Goal: Task Accomplishment & Management: Use online tool/utility

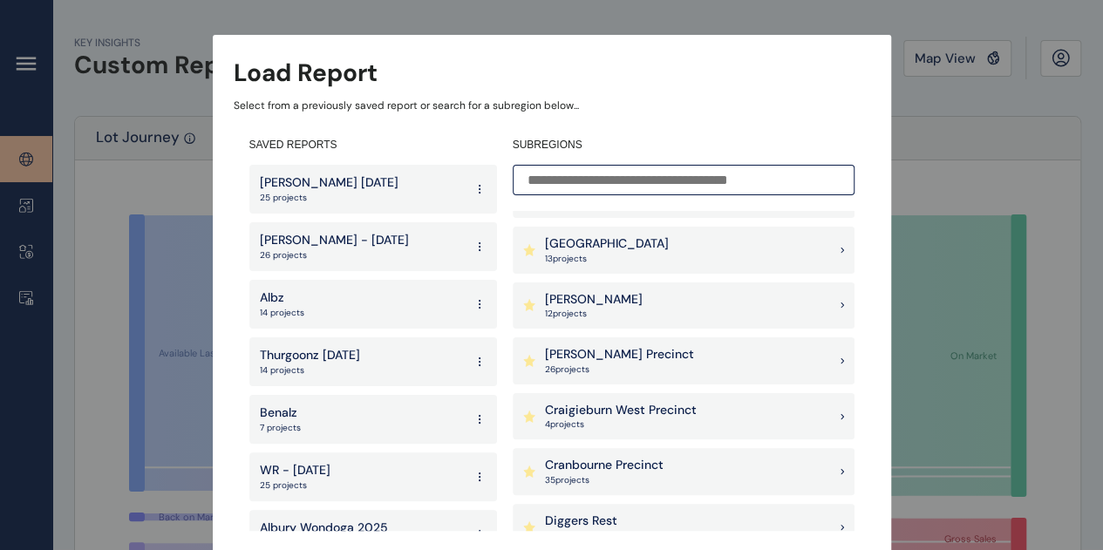
scroll to position [349, 0]
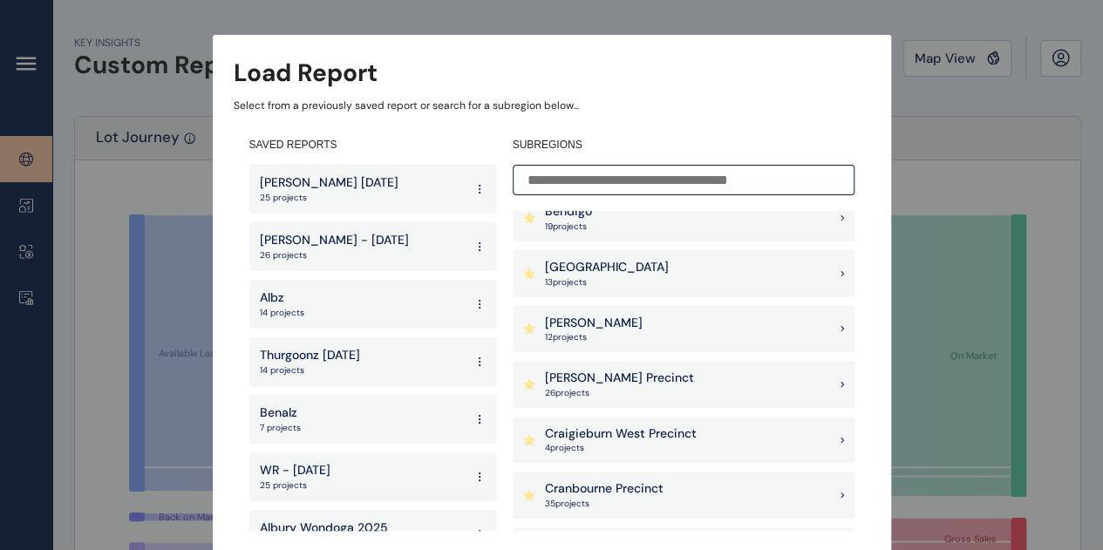
click at [576, 390] on p "26 project s" at bounding box center [619, 393] width 149 height 12
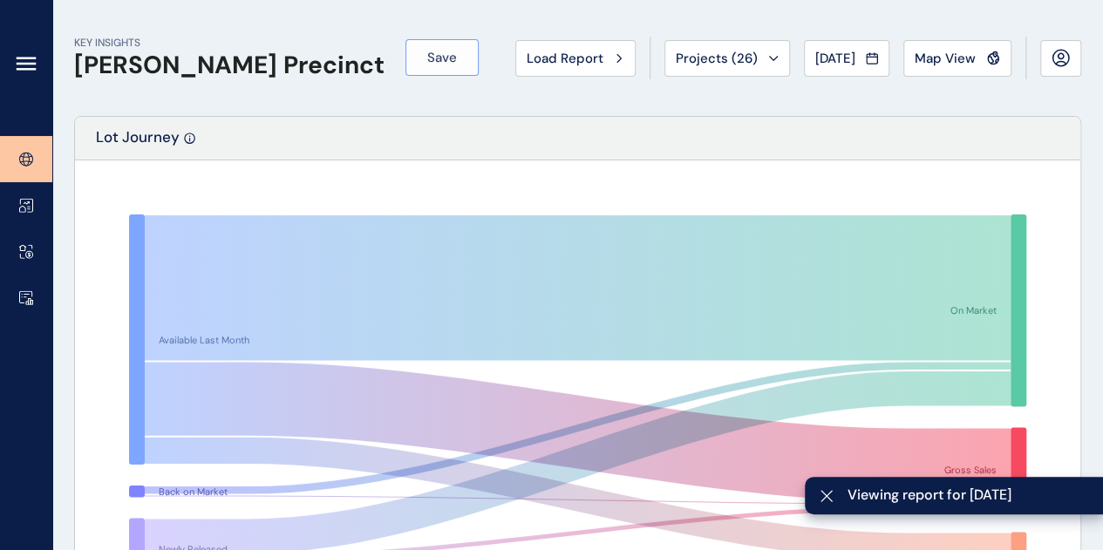
click at [427, 62] on span "Save" at bounding box center [442, 57] width 30 height 17
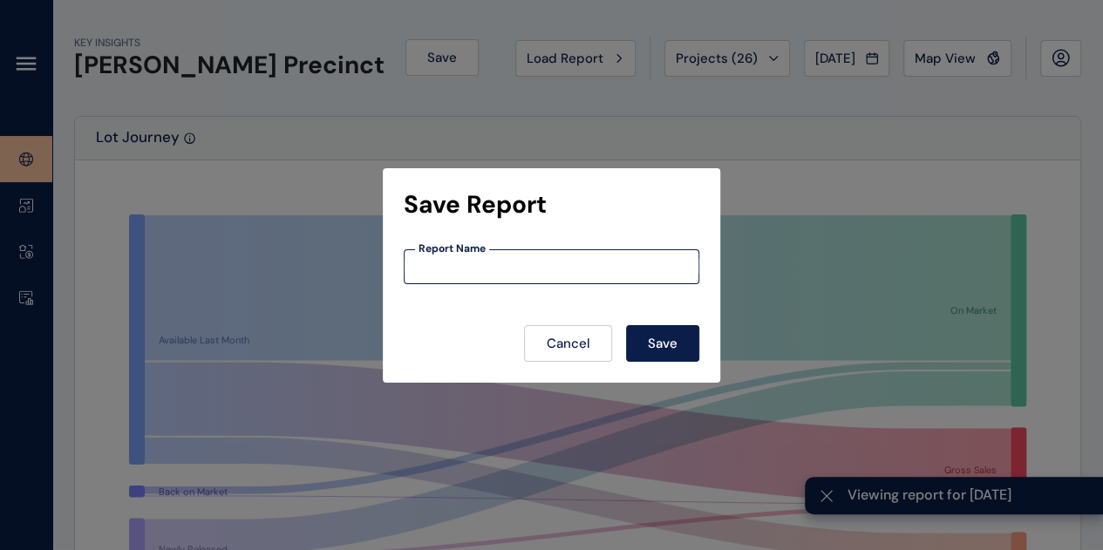
click at [487, 270] on input at bounding box center [552, 266] width 294 height 15
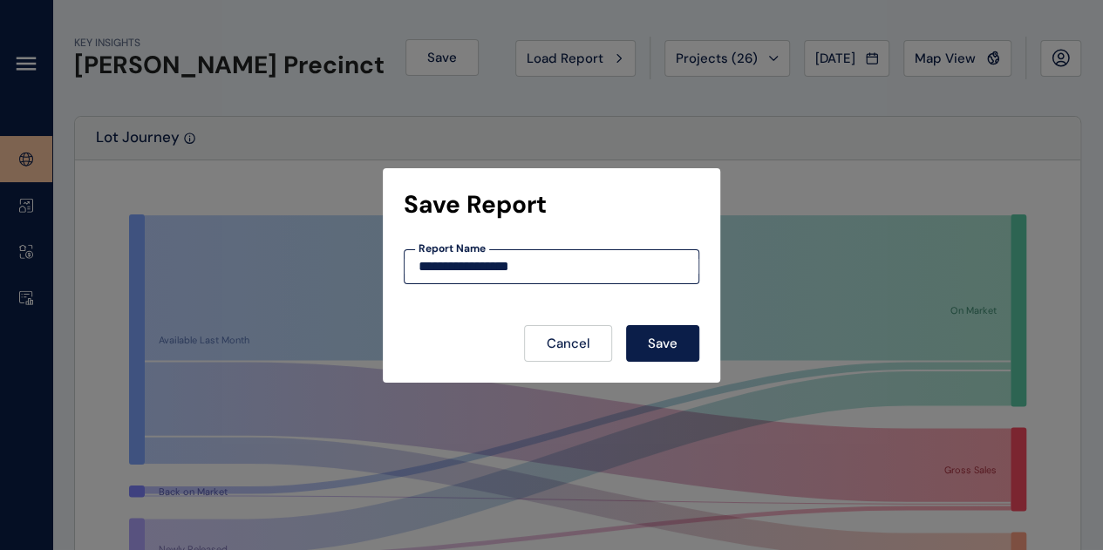
type input "**********"
click at [626, 325] on button "Save" at bounding box center [662, 343] width 73 height 37
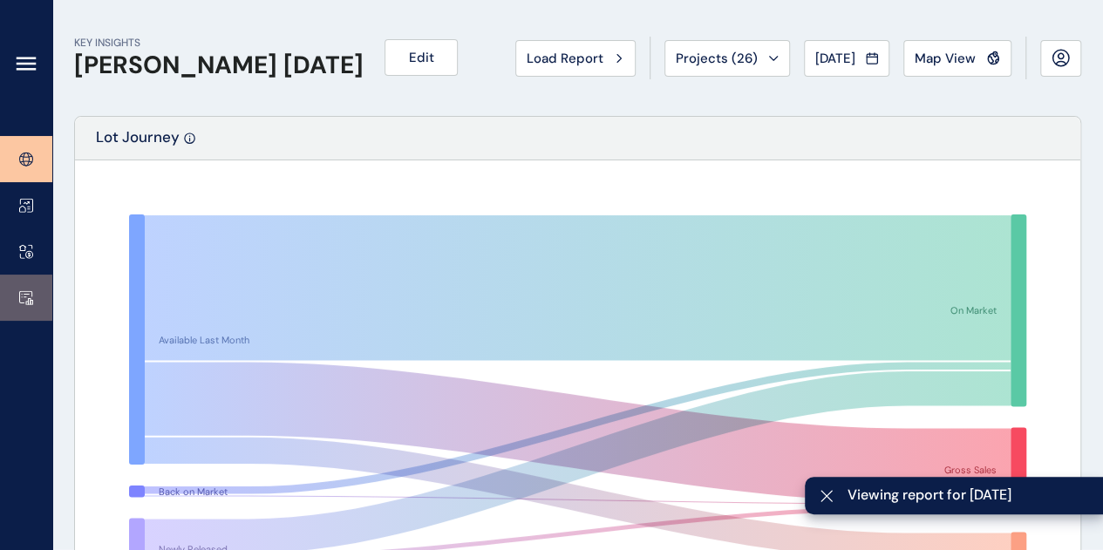
click at [2, 299] on link at bounding box center [26, 298] width 52 height 46
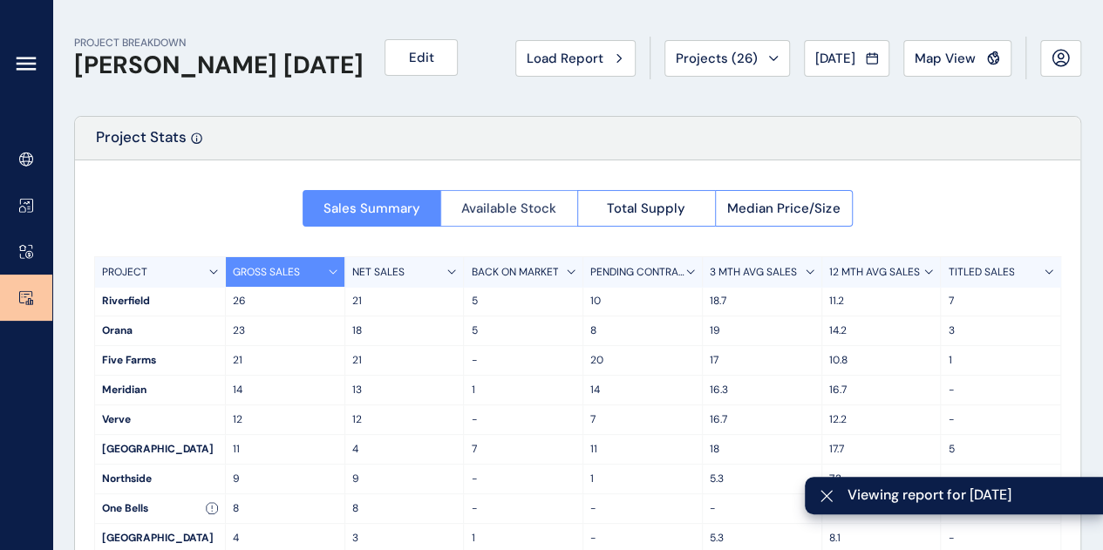
click at [516, 216] on button "Available Stock" at bounding box center [509, 208] width 138 height 37
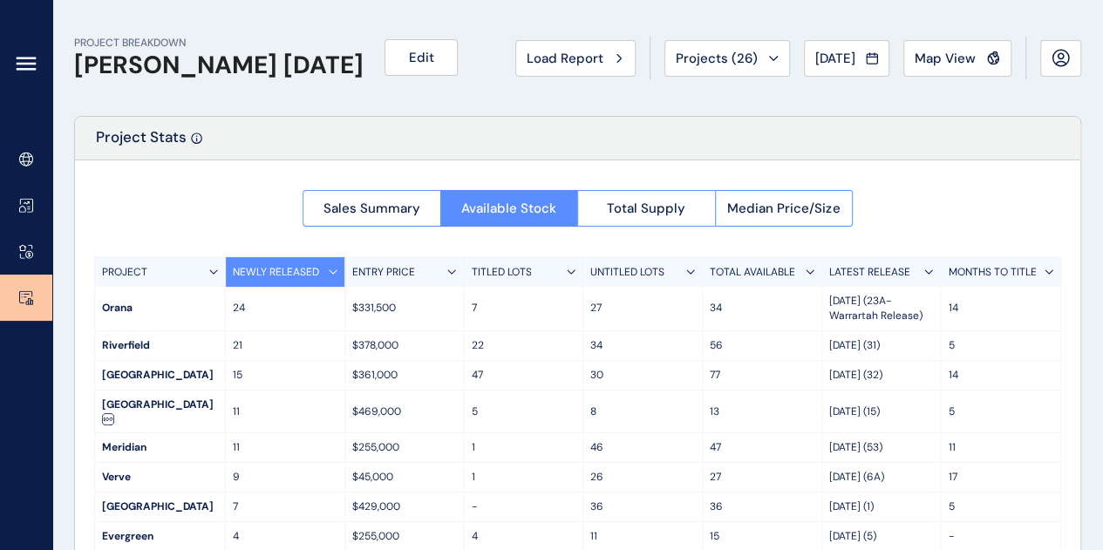
click at [877, 275] on p "LATEST RELEASE" at bounding box center [869, 272] width 81 height 15
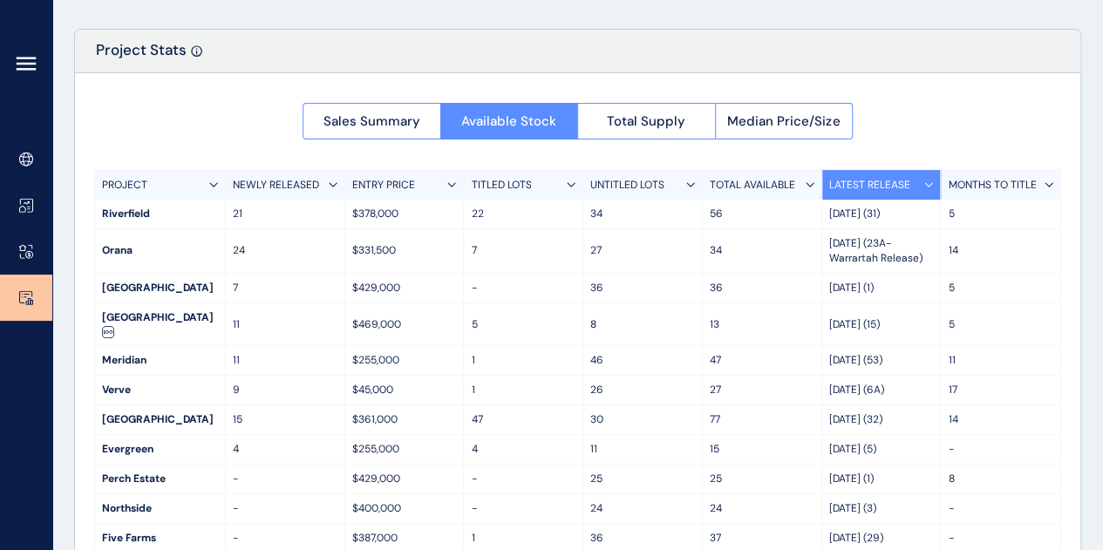
scroll to position [147, 0]
